Goal: Task Accomplishment & Management: Complete application form

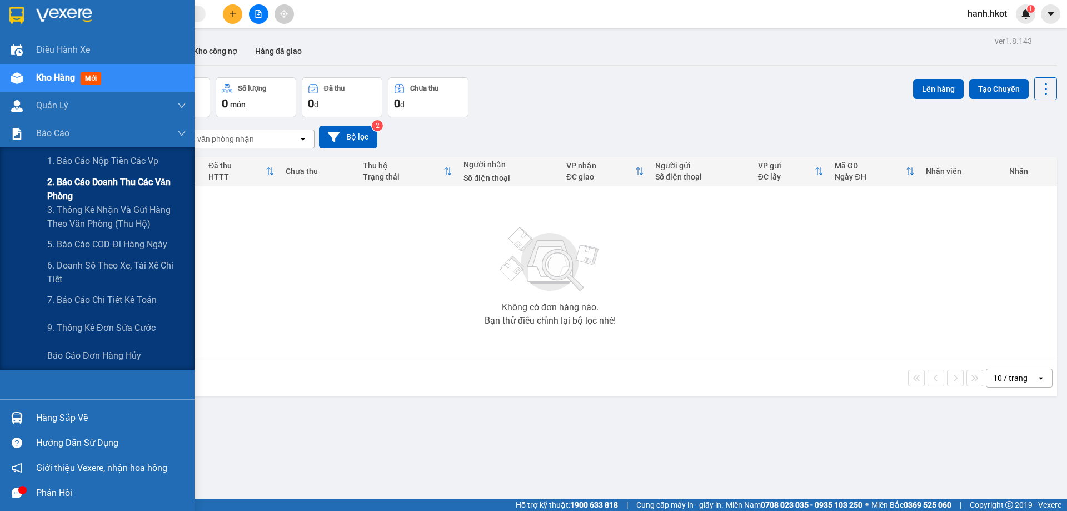
click at [92, 188] on span "2. Báo cáo doanh thu các văn phòng" at bounding box center [116, 189] width 139 height 28
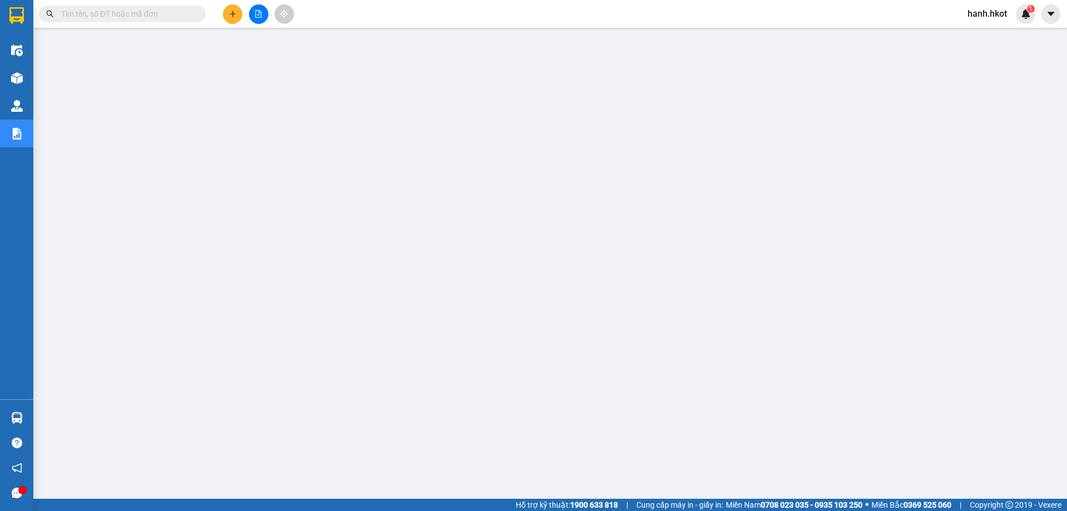
click at [104, 14] on input "text" at bounding box center [126, 14] width 131 height 12
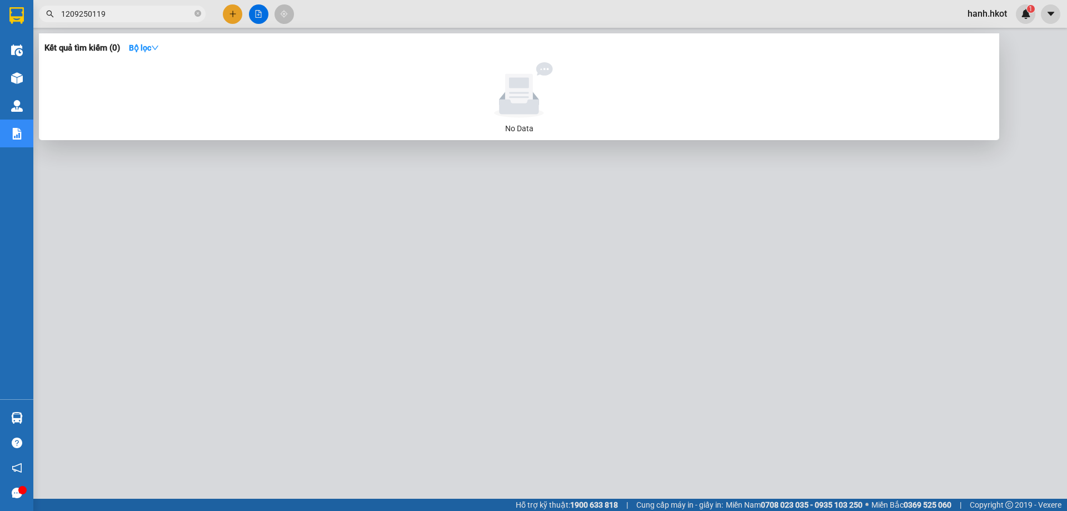
type input "1209250119"
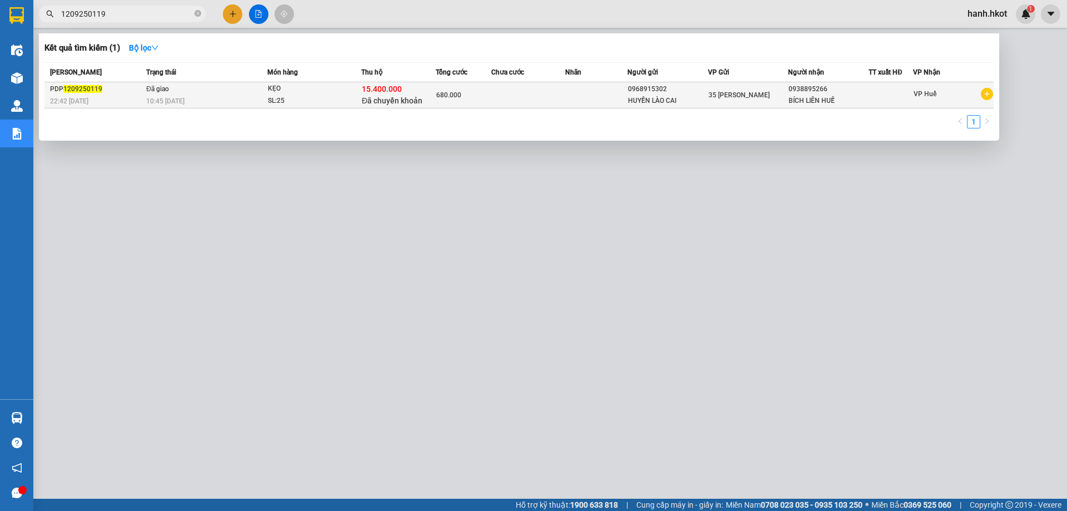
click at [432, 97] on div "15.400.000 Đã chuyển khoản" at bounding box center [398, 94] width 73 height 23
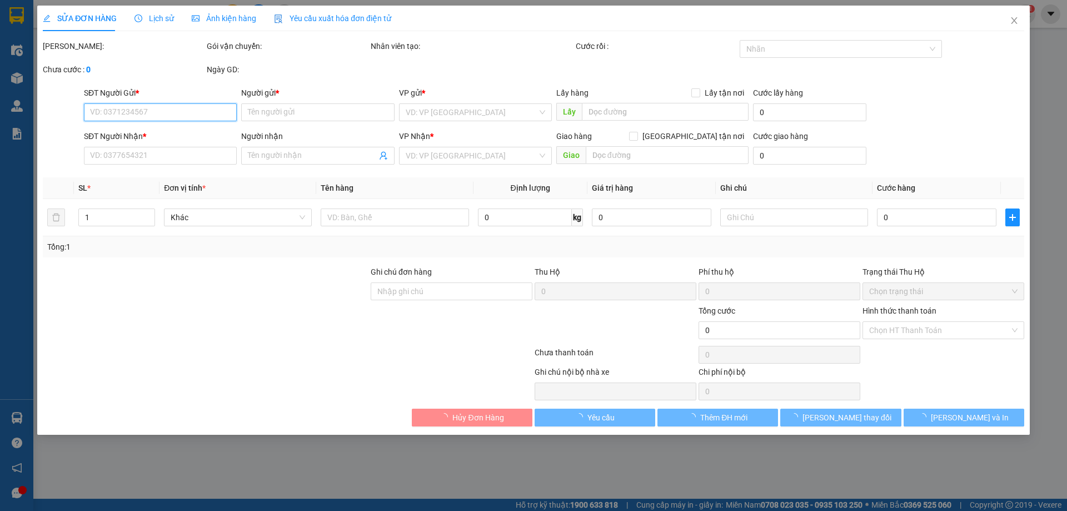
type input "0968915302"
type input "HUYỀN LÀO CAI"
type input "0938895266"
type input "BÍCH LIÊN HUẾ"
type input "Sang đã ck cty ngày 15/9"
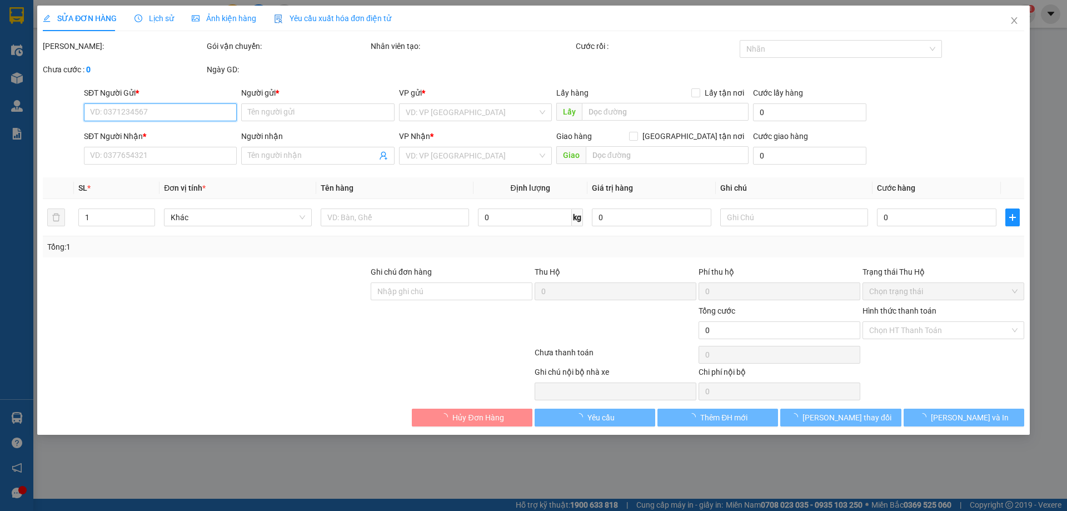
type input "15.400.000"
type input "680.000"
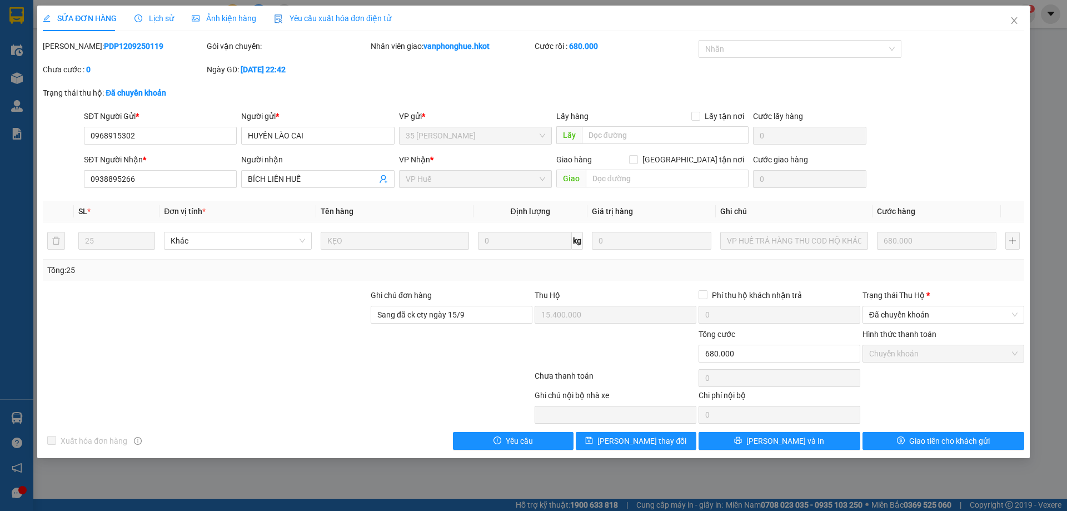
click at [146, 23] on div "Lịch sử" at bounding box center [153, 18] width 39 height 12
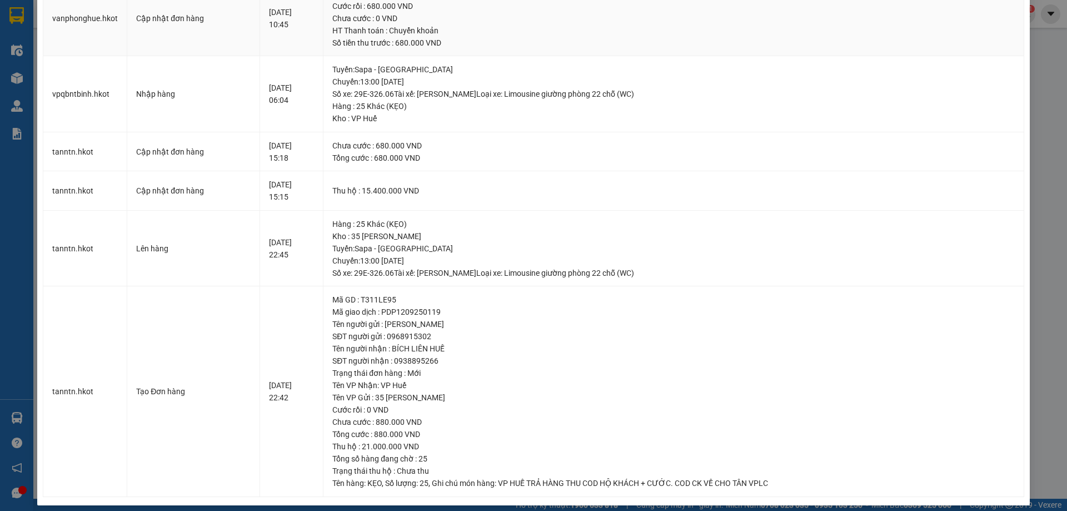
scroll to position [319, 0]
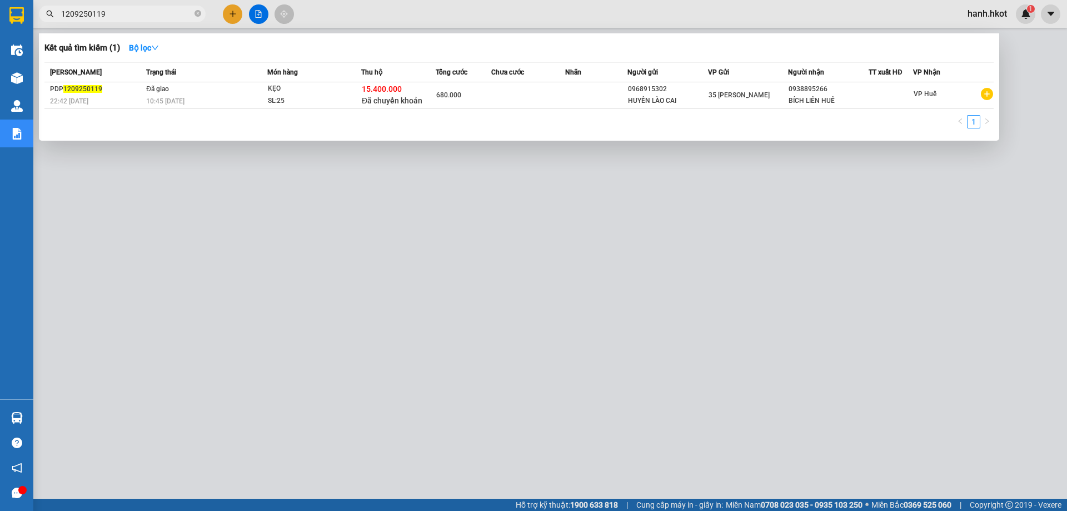
click at [144, 15] on input "1209250119" at bounding box center [126, 14] width 131 height 12
paste input "VPDN080925000"
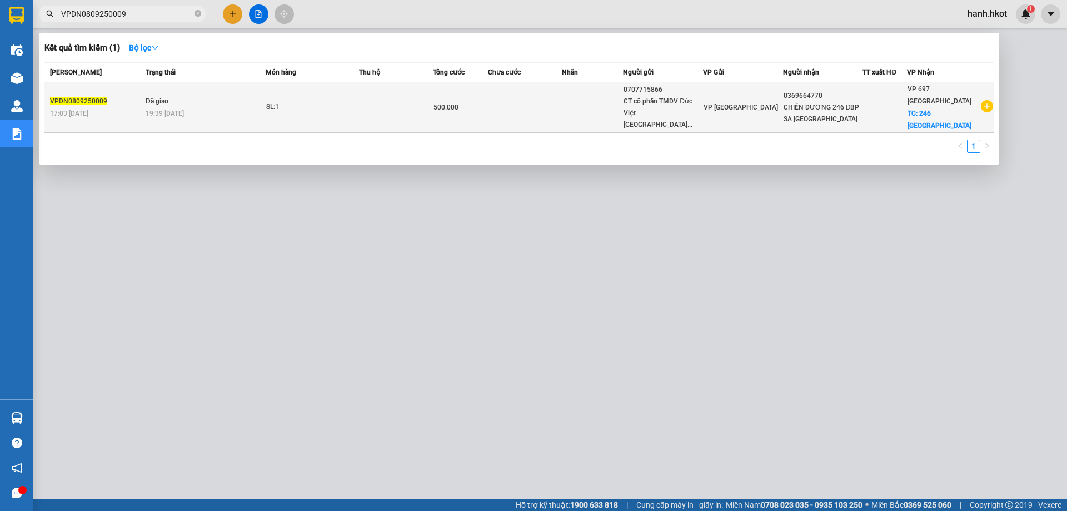
type input "VPDN0809250009"
click at [365, 104] on td at bounding box center [396, 107] width 74 height 51
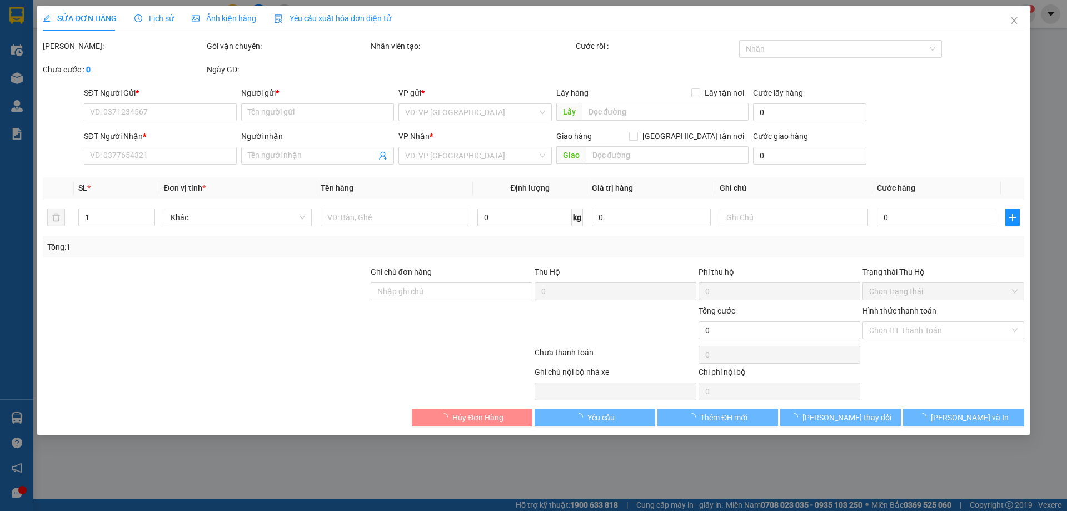
type input "0707715866"
type input "CT cổ phần TMDV Đức Việt [GEOGRAPHIC_DATA]"
type input "0369664770"
type input "CHIẾN DƯƠNG 246 ĐBP SA [GEOGRAPHIC_DATA]"
checkbox input "true"
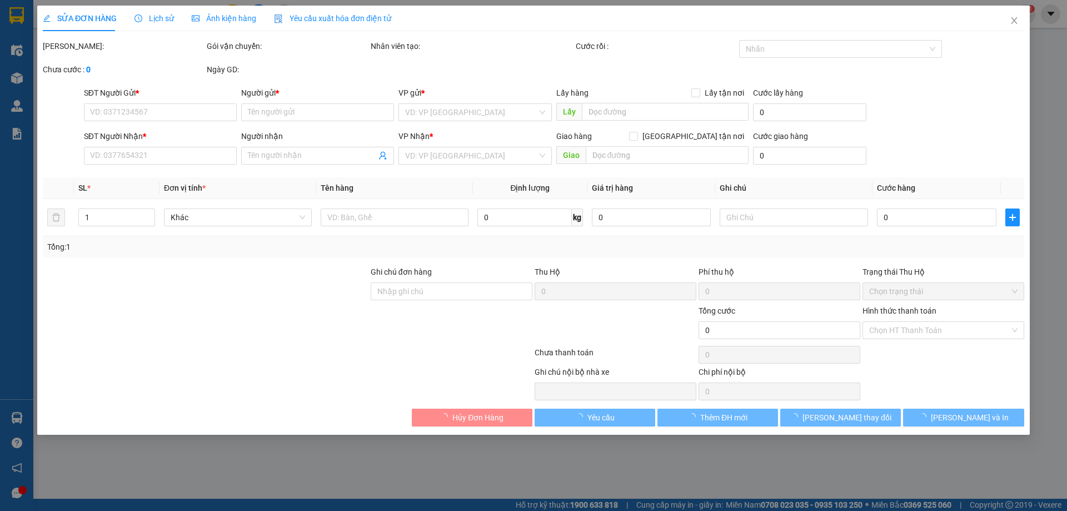
type input "246 [GEOGRAPHIC_DATA]"
type input "500.000"
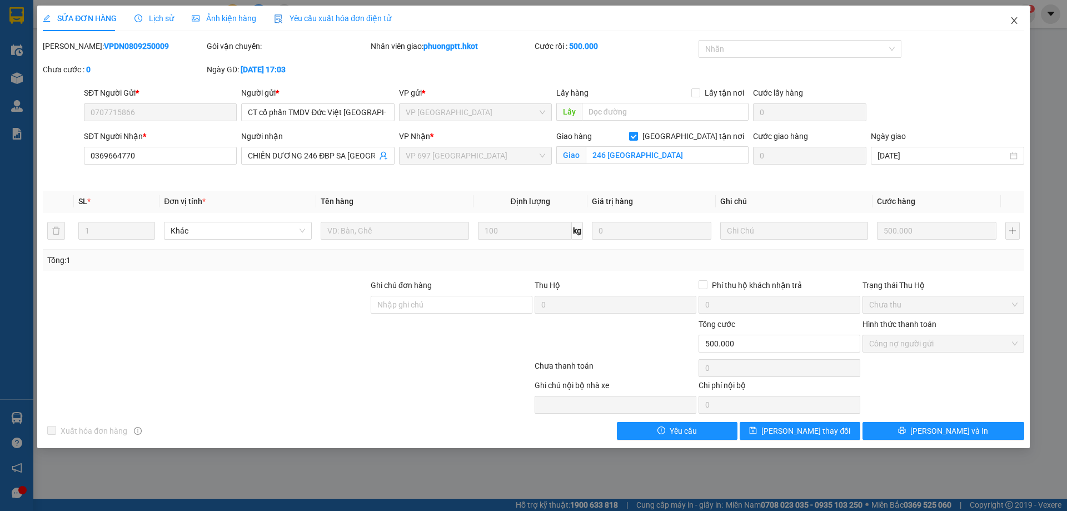
click at [1017, 23] on icon "close" at bounding box center [1013, 20] width 9 height 9
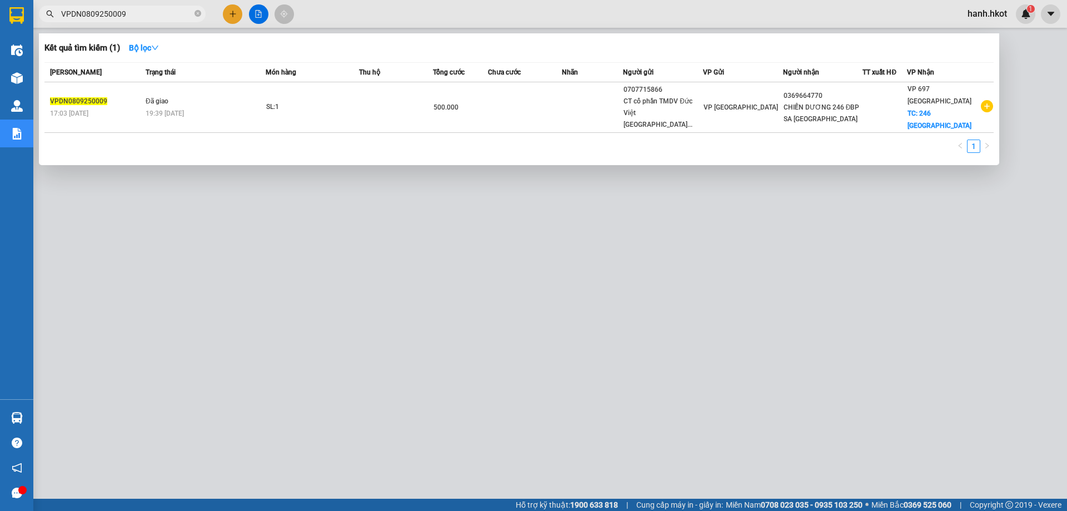
click at [158, 14] on input "VPDN0809250009" at bounding box center [126, 14] width 131 height 12
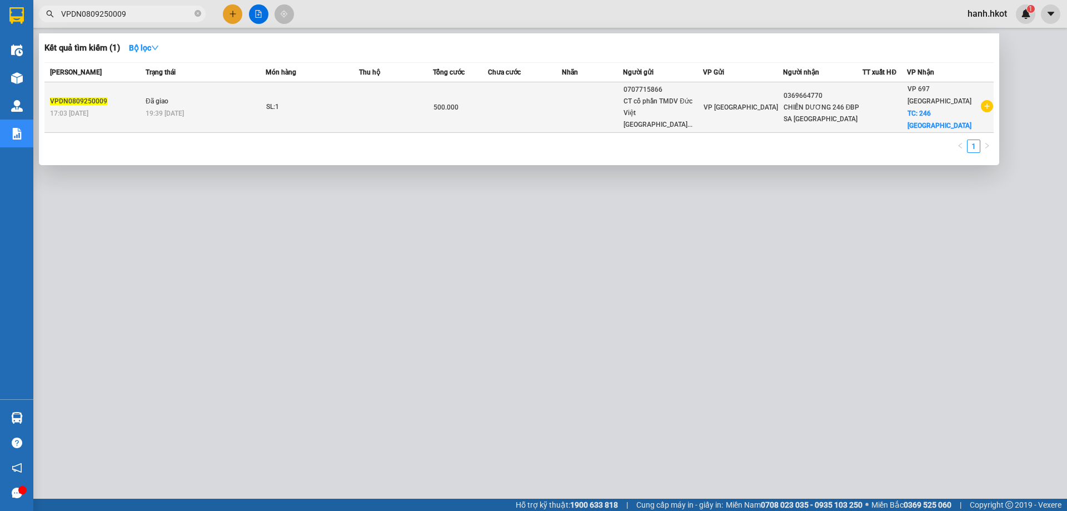
click at [283, 101] on div "SL: 1" at bounding box center [307, 107] width 83 height 12
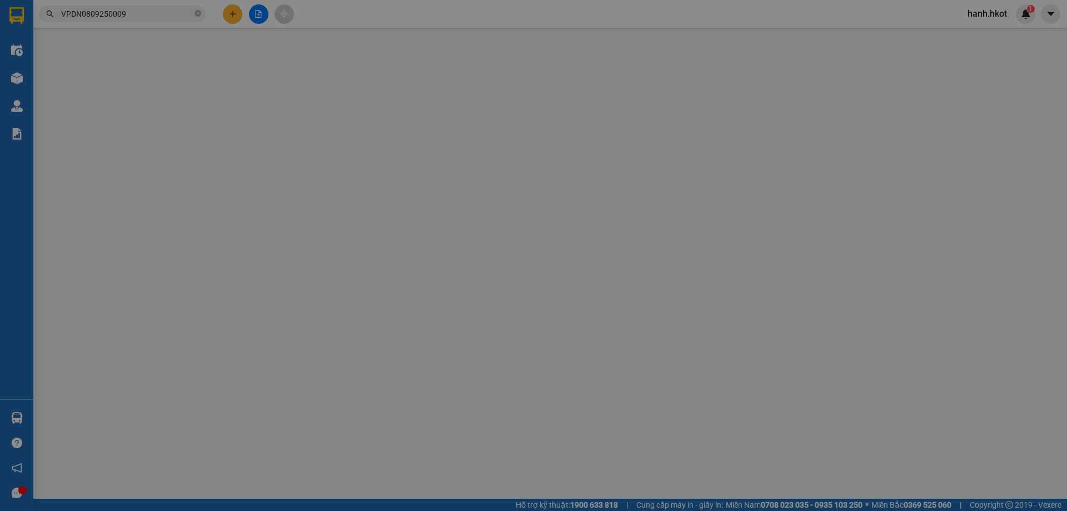
type input "0707715866"
type input "CT cổ phần TMDV Đức Việt [GEOGRAPHIC_DATA]"
type input "0369664770"
type input "CHIẾN DƯƠNG 246 ĐBP SA [GEOGRAPHIC_DATA]"
checkbox input "true"
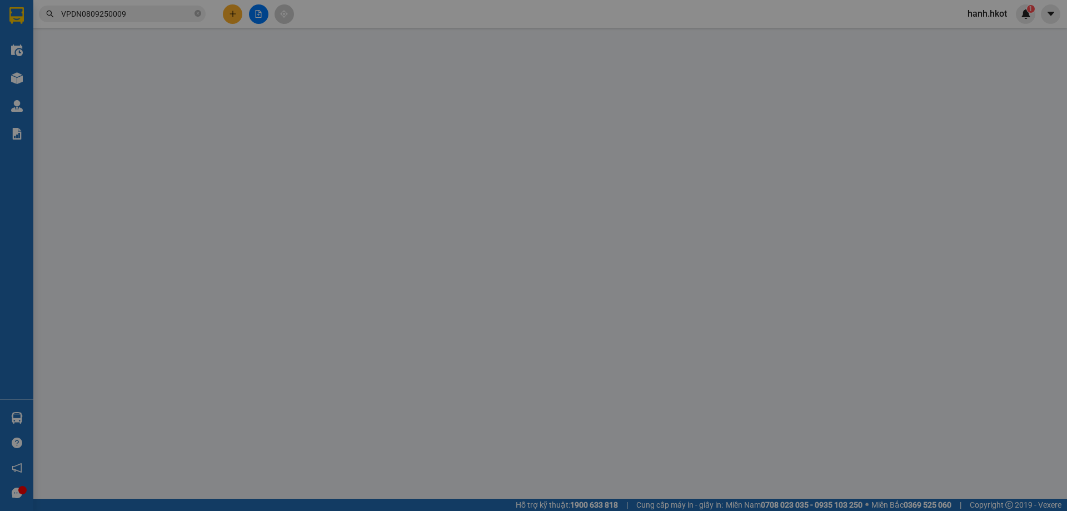
type input "246 [GEOGRAPHIC_DATA]"
type input "500.000"
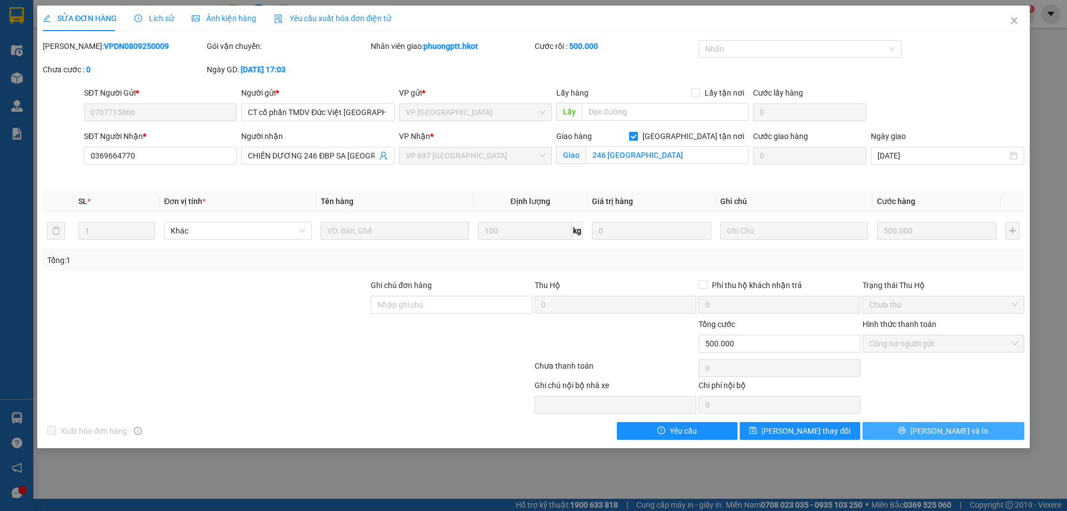
click at [993, 432] on button "[PERSON_NAME] và In" at bounding box center [943, 431] width 162 height 18
